Goal: Task Accomplishment & Management: Use online tool/utility

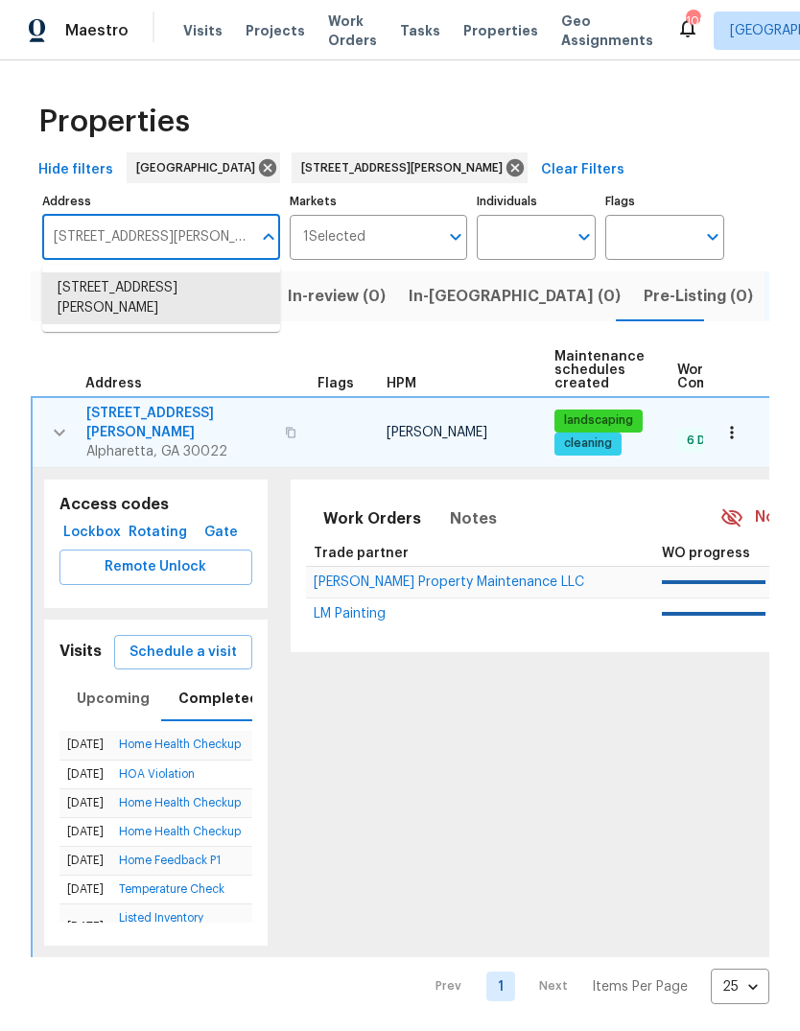
scroll to position [0, 5]
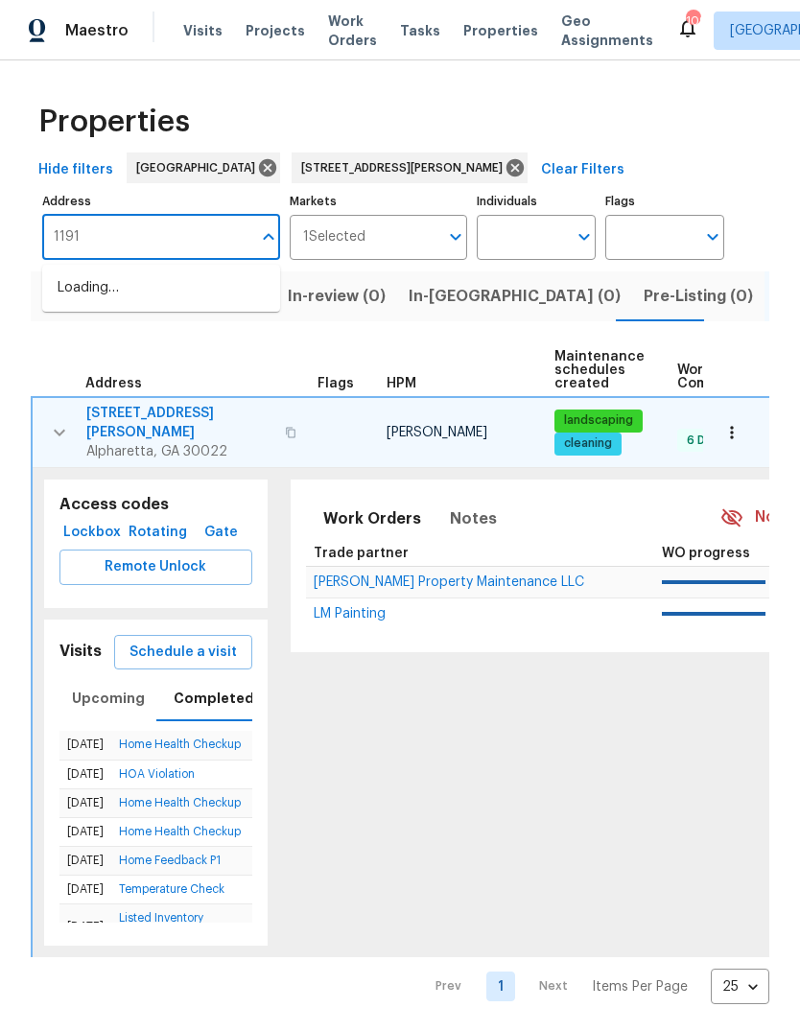
type input "11915"
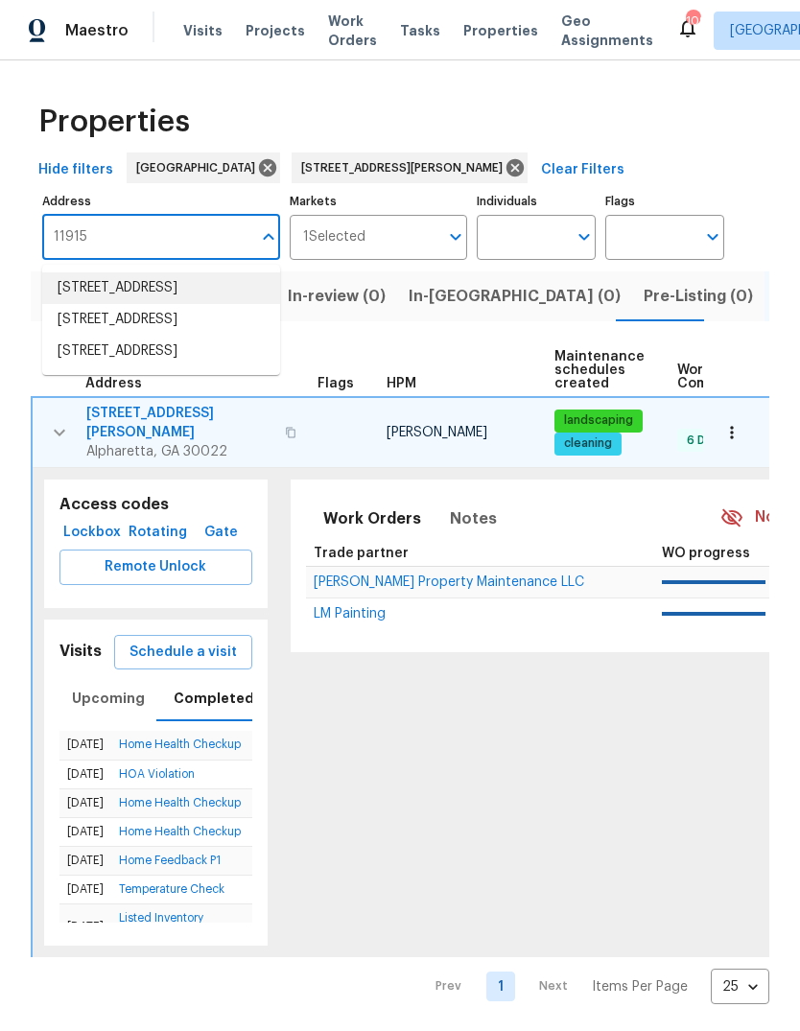
click at [191, 293] on li "[STREET_ADDRESS]" at bounding box center [161, 288] width 238 height 32
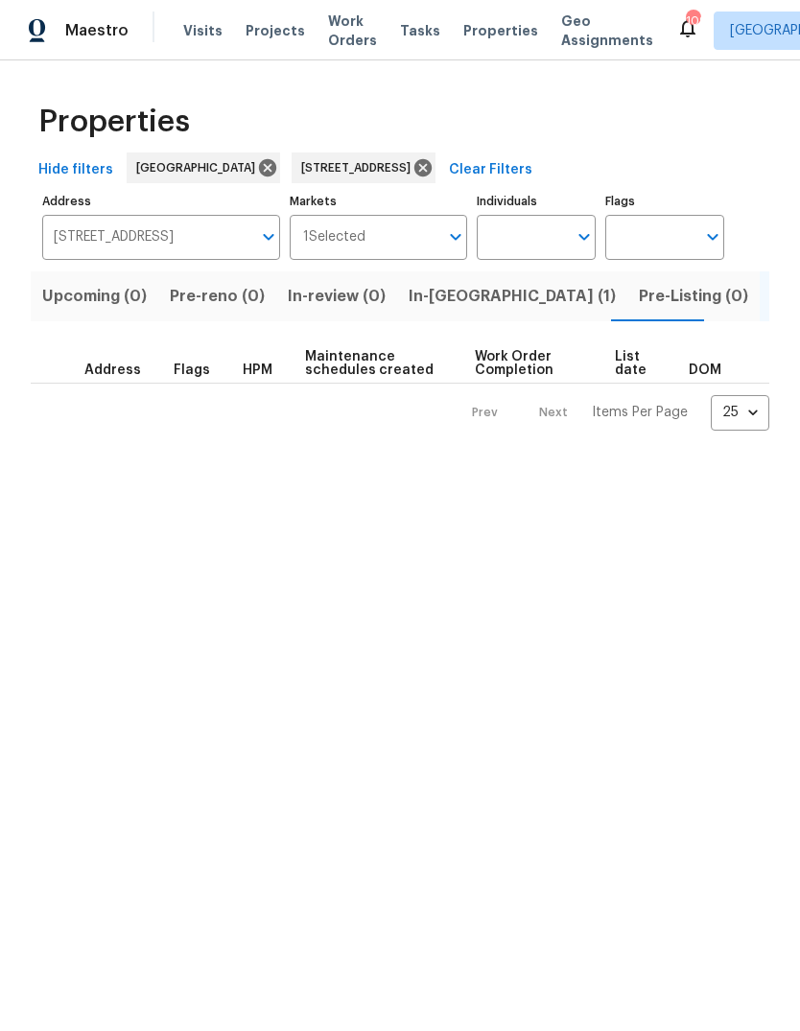
click at [450, 304] on span "In-[GEOGRAPHIC_DATA] (1)" at bounding box center [511, 296] width 207 height 27
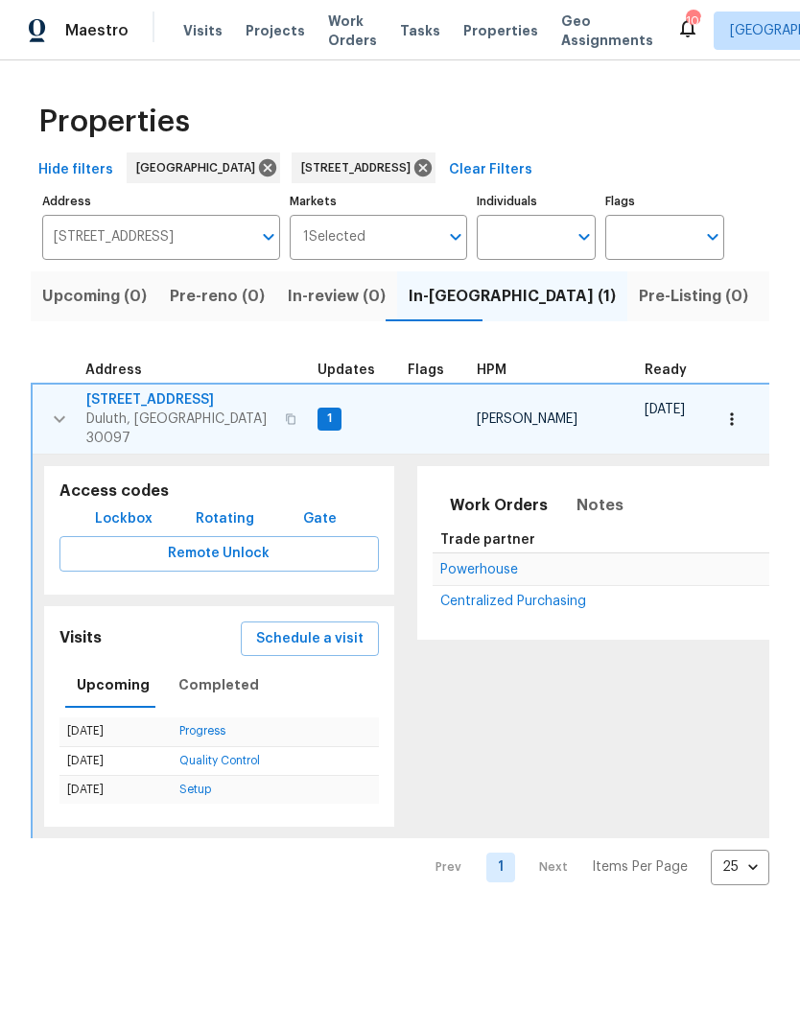
click at [331, 627] on span "Schedule a visit" at bounding box center [309, 639] width 107 height 24
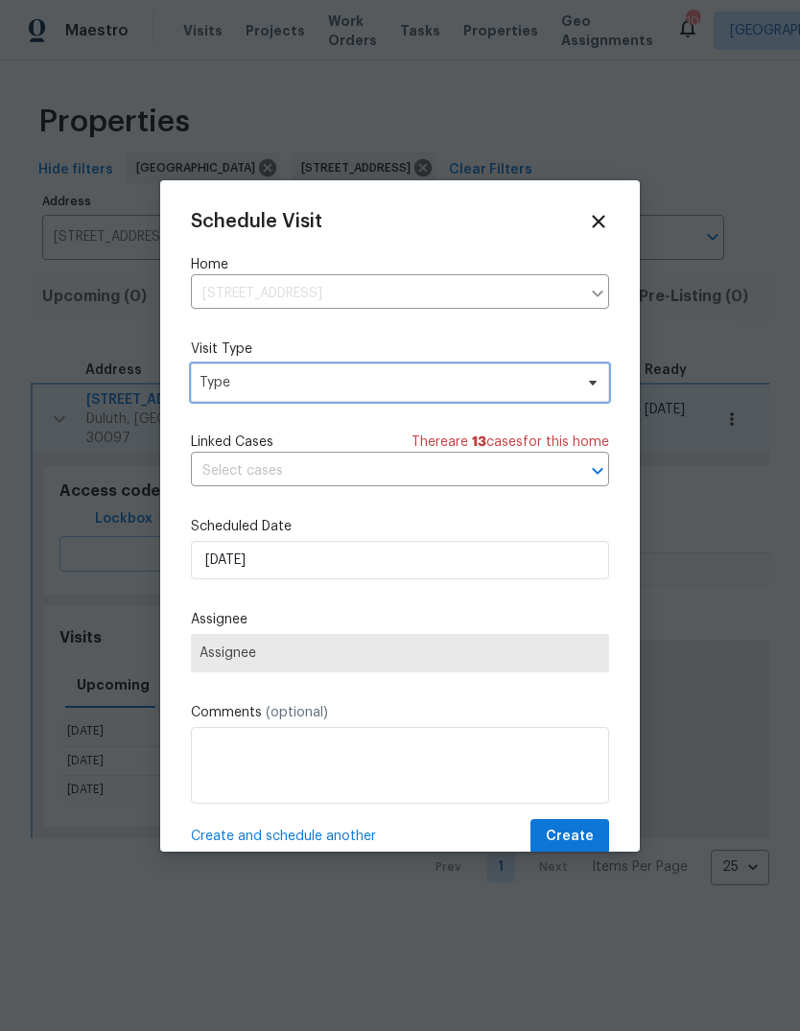
click at [356, 385] on span "Type" at bounding box center [385, 382] width 373 height 19
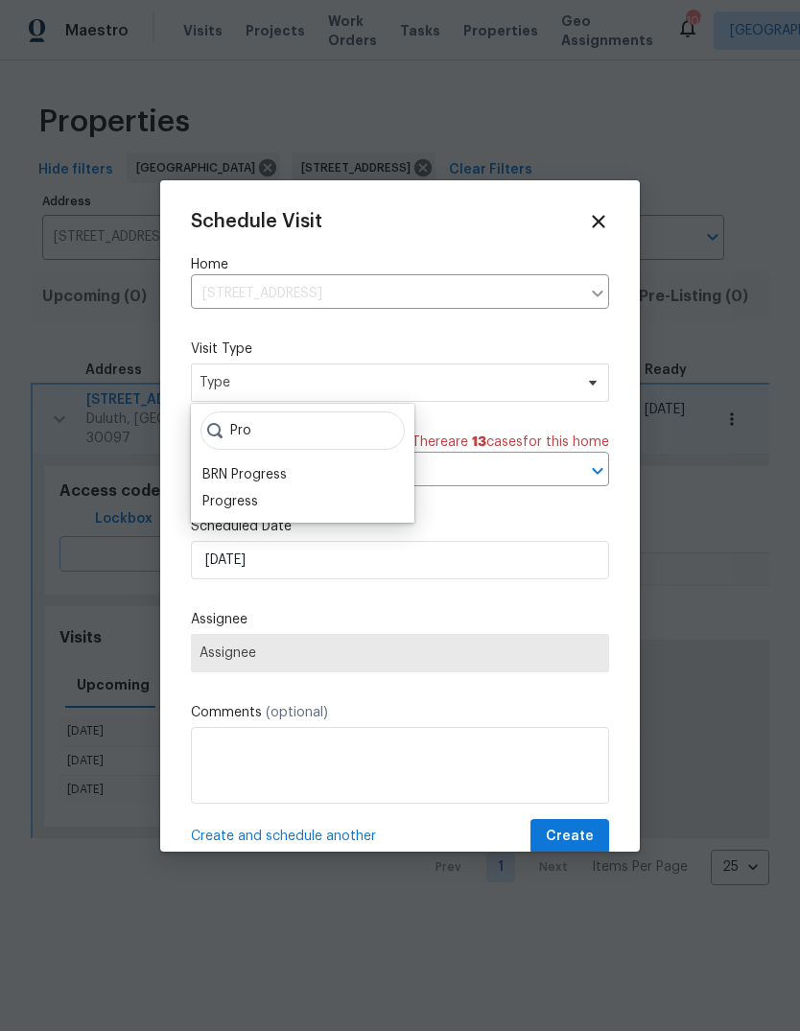
type input "Pro"
click at [254, 500] on div "Progress" at bounding box center [230, 501] width 56 height 19
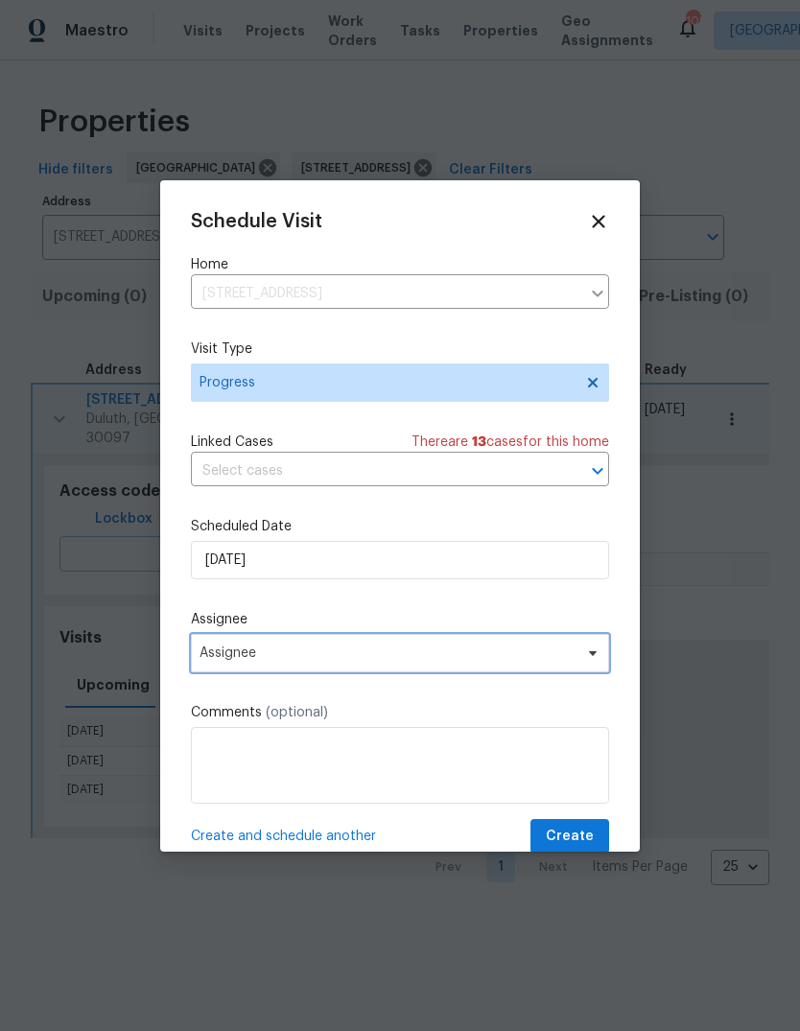
click at [331, 665] on span "Assignee" at bounding box center [400, 653] width 418 height 38
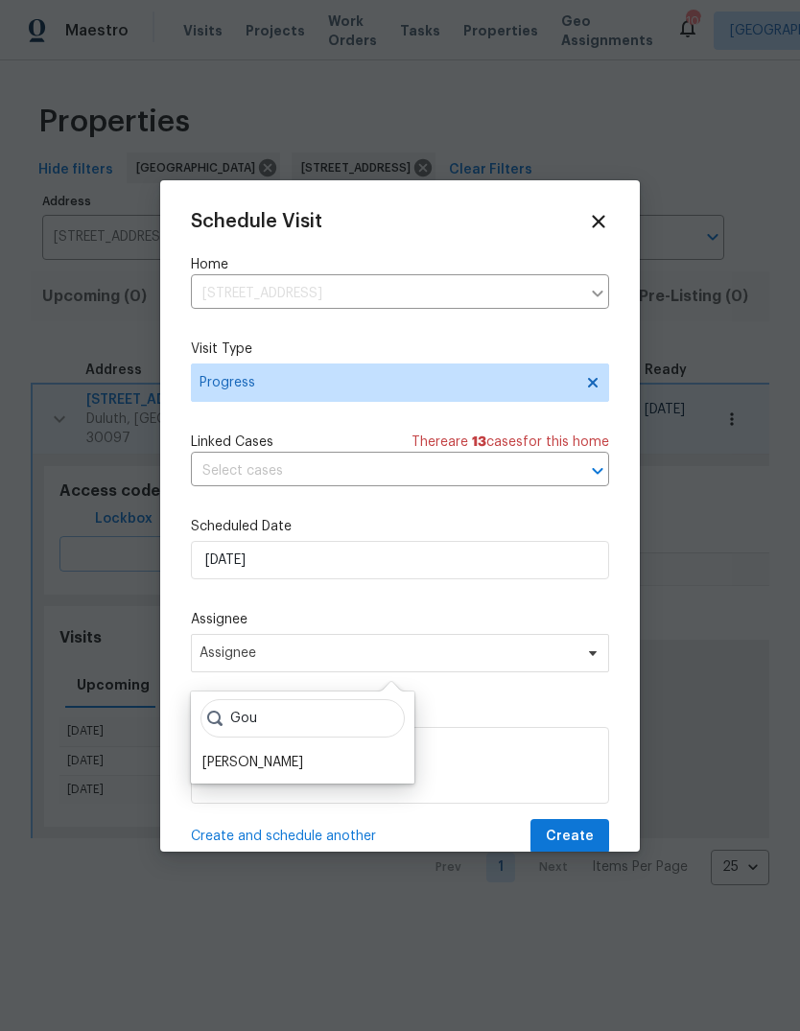
type input "Gou"
click at [293, 757] on div "[PERSON_NAME]" at bounding box center [252, 762] width 101 height 19
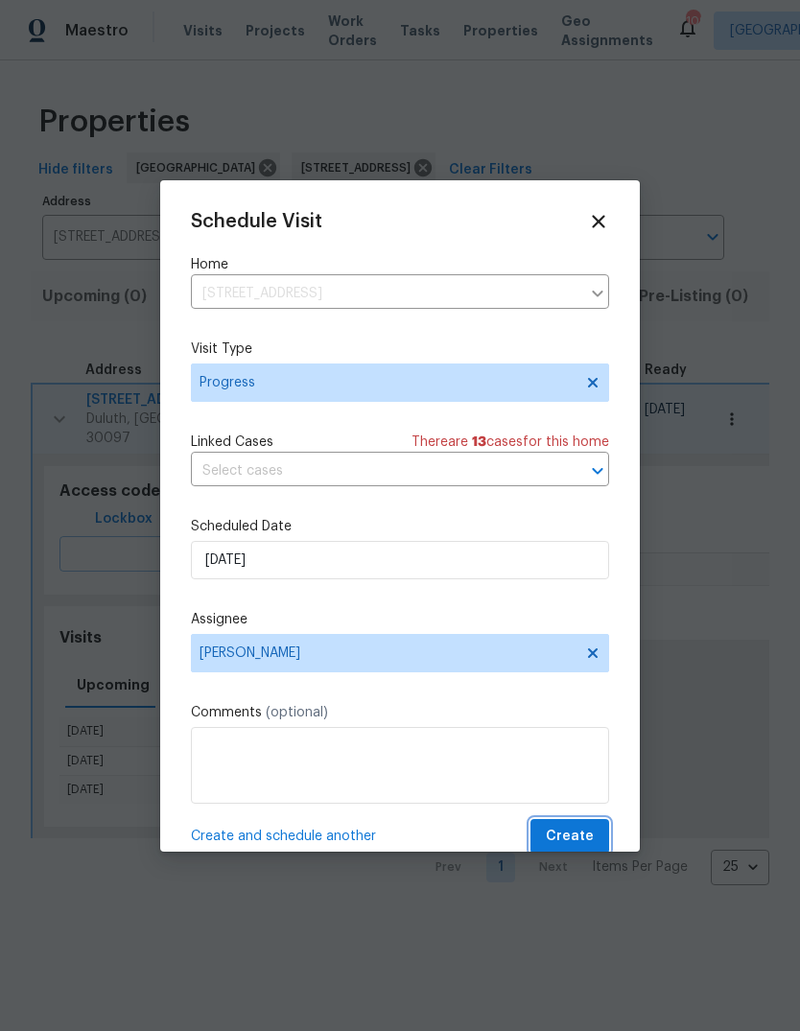
click at [580, 847] on span "Create" at bounding box center [570, 837] width 48 height 24
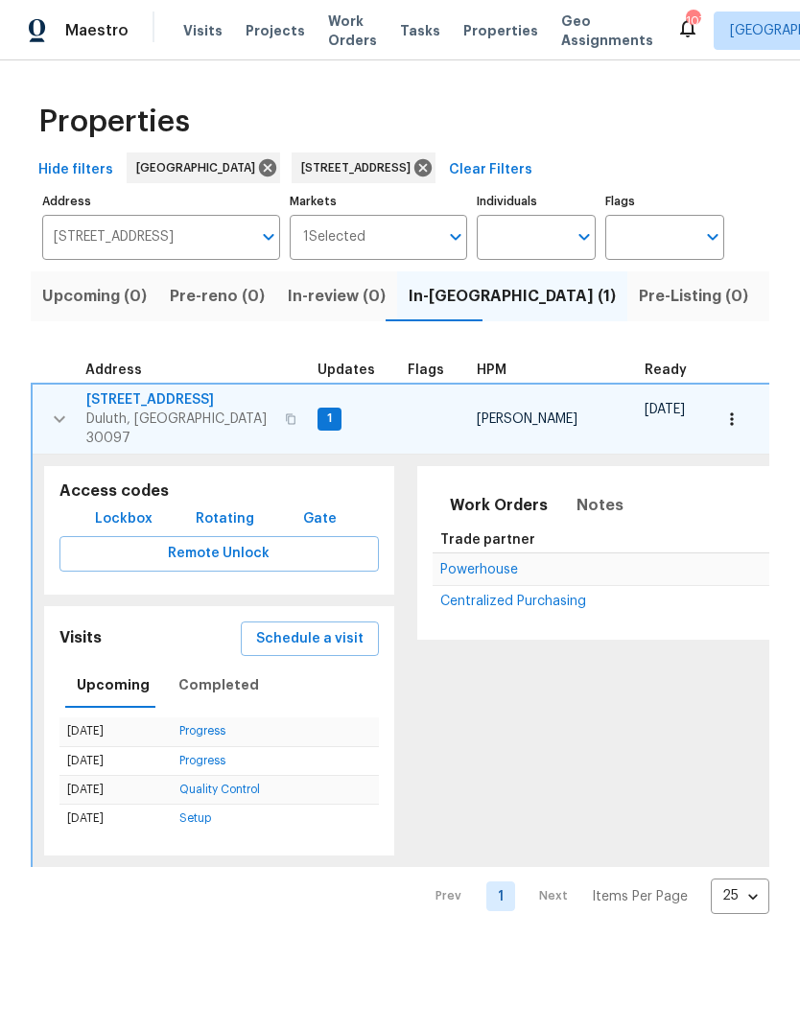
click at [167, 398] on span "11915 Carriage Park Ln" at bounding box center [179, 399] width 187 height 19
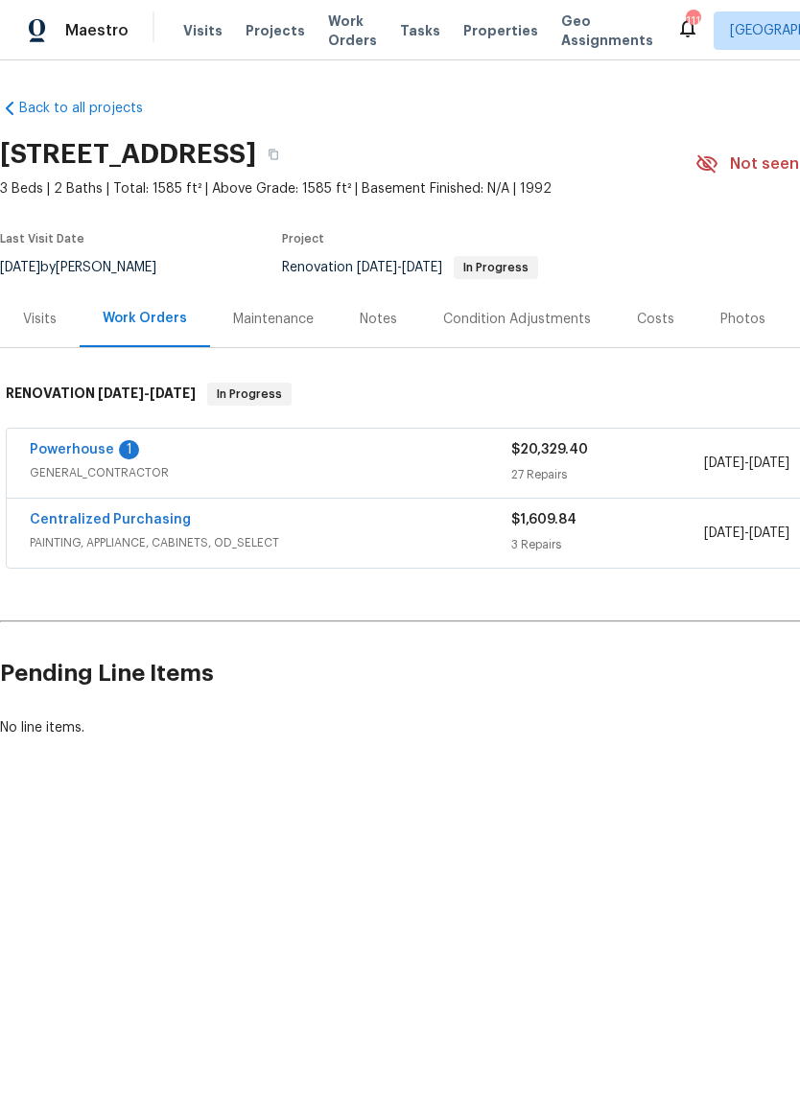
click at [334, 478] on span "GENERAL_CONTRACTOR" at bounding box center [270, 472] width 481 height 19
